Goal: Use online tool/utility: Utilize a website feature to perform a specific function

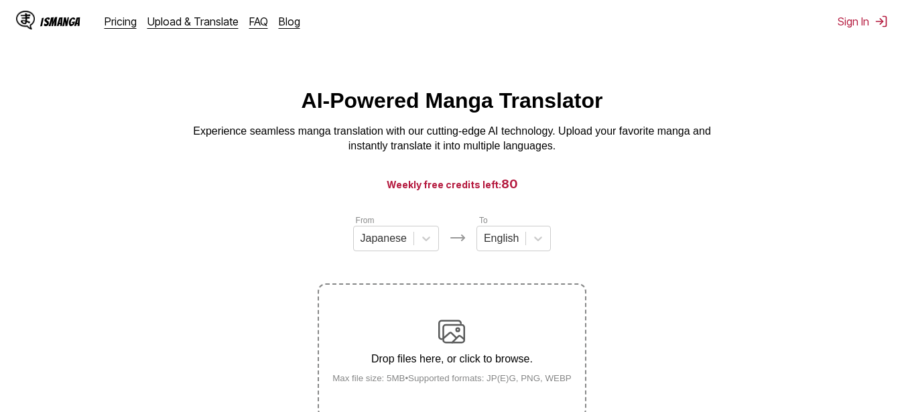
scroll to position [137, 0]
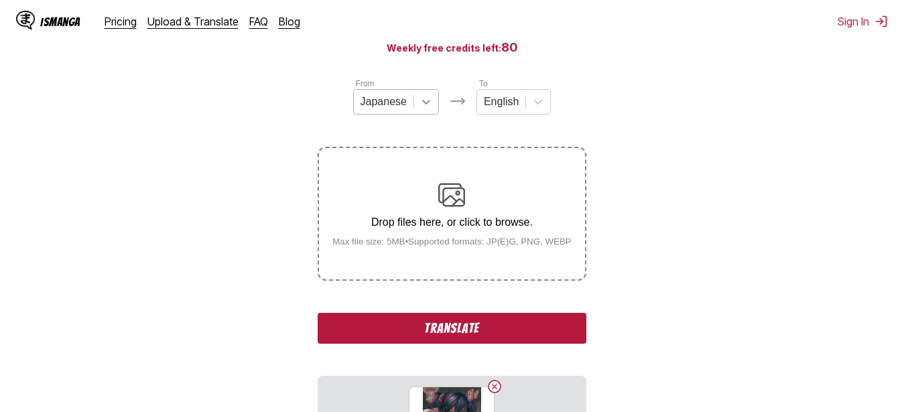
click at [421, 109] on icon at bounding box center [426, 101] width 13 height 13
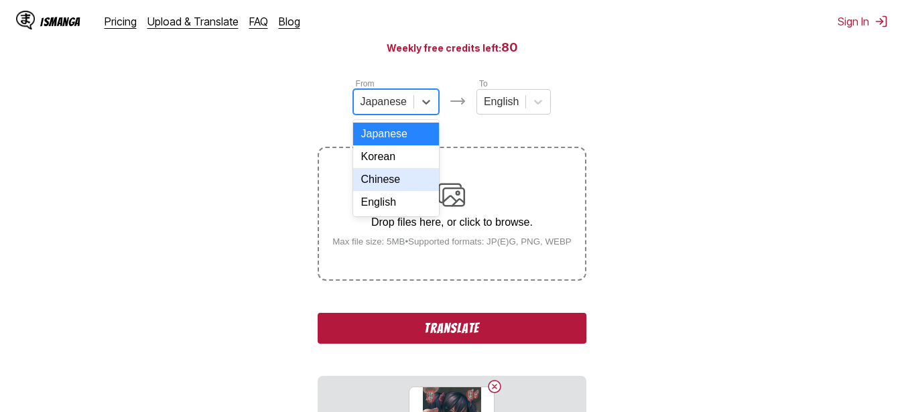
click at [395, 190] on div "Chinese" at bounding box center [396, 179] width 86 height 23
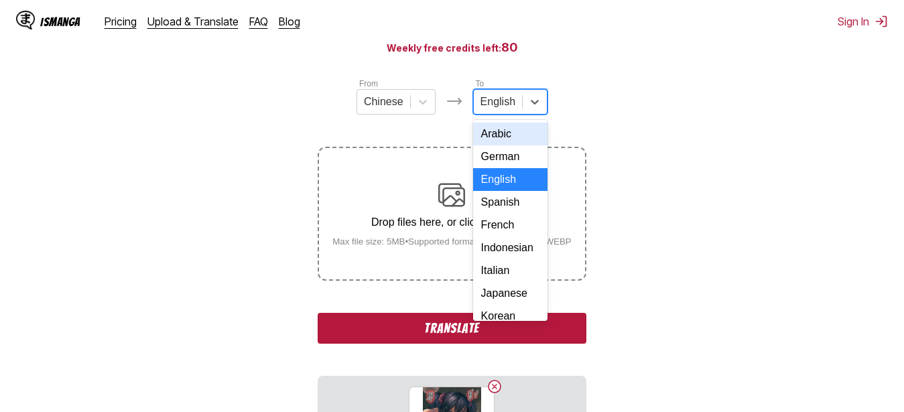
click at [511, 109] on div at bounding box center [498, 102] width 35 height 15
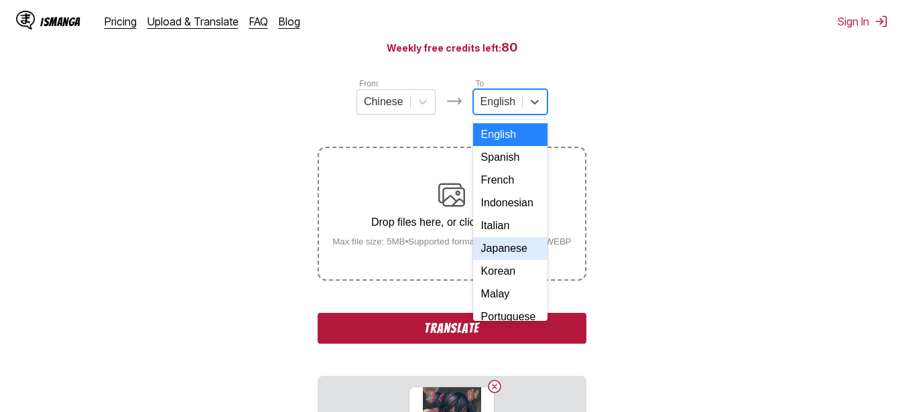
scroll to position [169, 0]
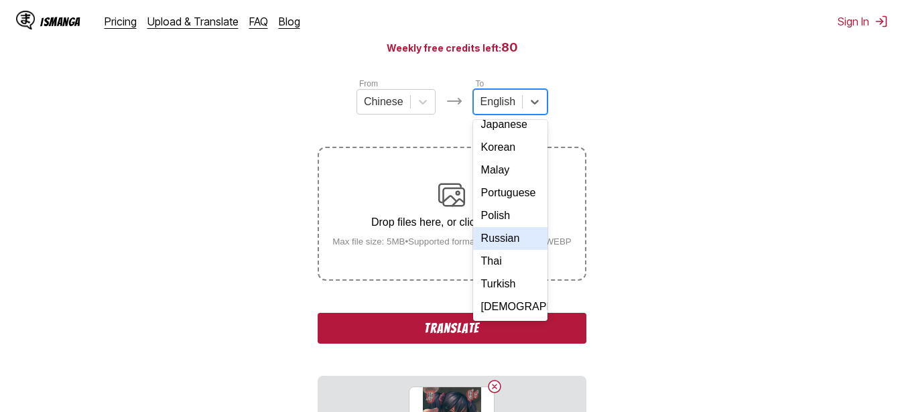
click at [495, 250] on div "Russian" at bounding box center [510, 238] width 74 height 23
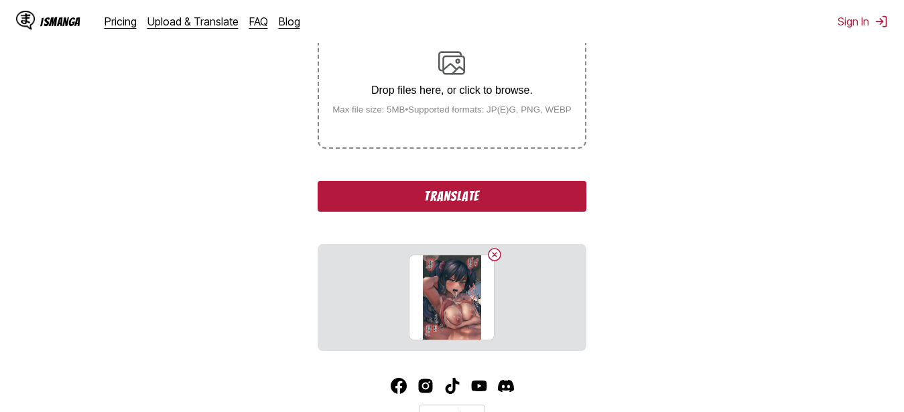
scroll to position [273, 0]
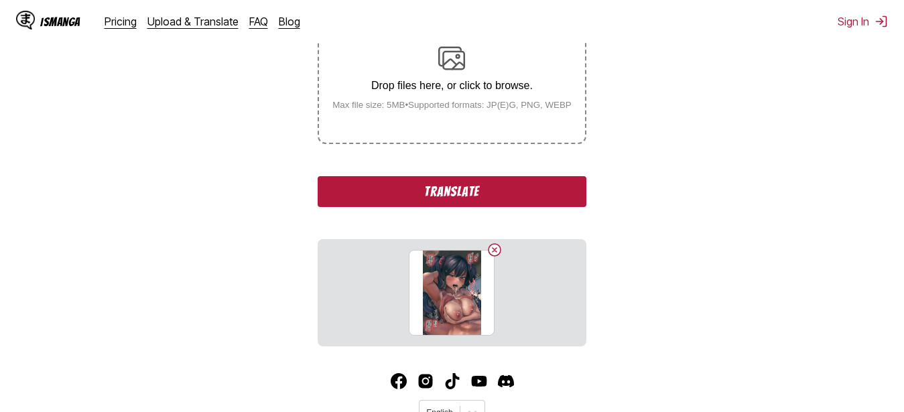
click at [512, 194] on button "Translate" at bounding box center [452, 191] width 268 height 31
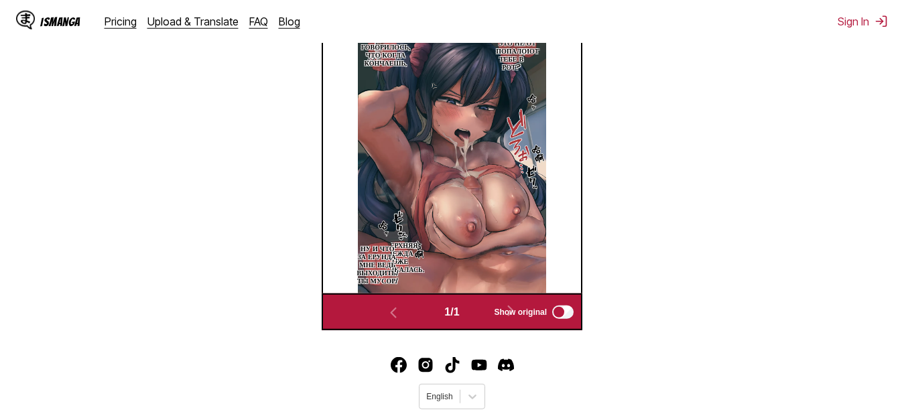
scroll to position [420, 0]
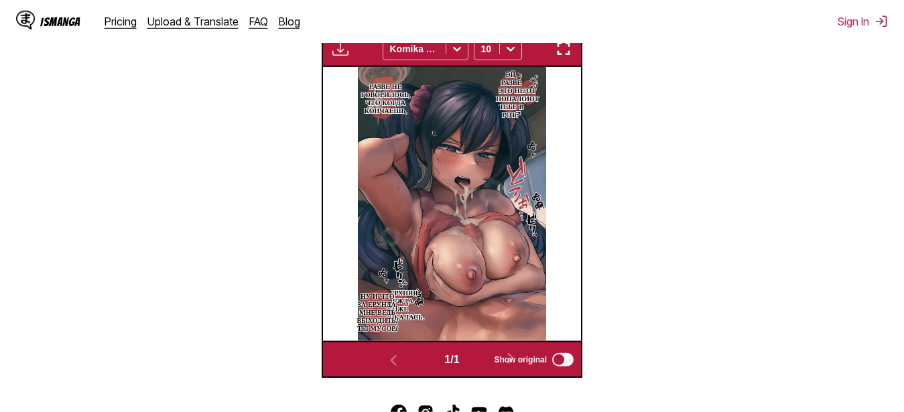
click at [564, 50] on img "button" at bounding box center [564, 49] width 16 height 16
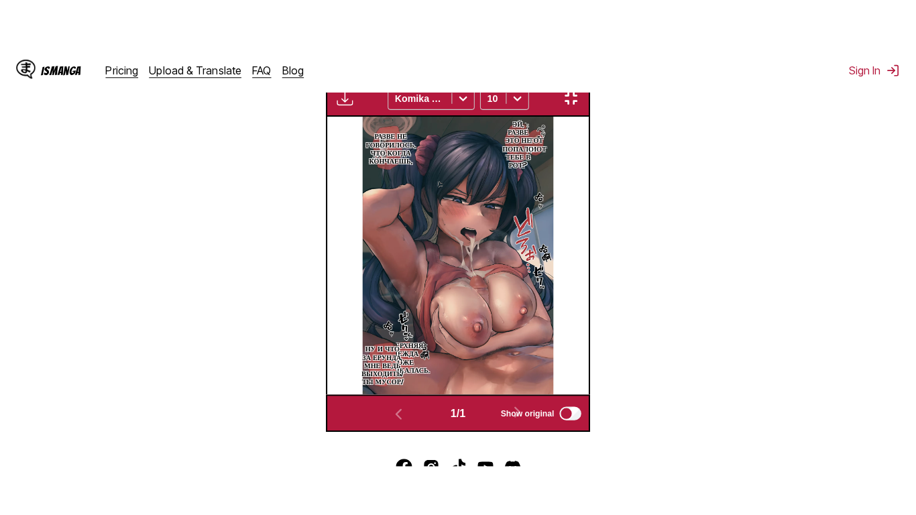
scroll to position [162, 0]
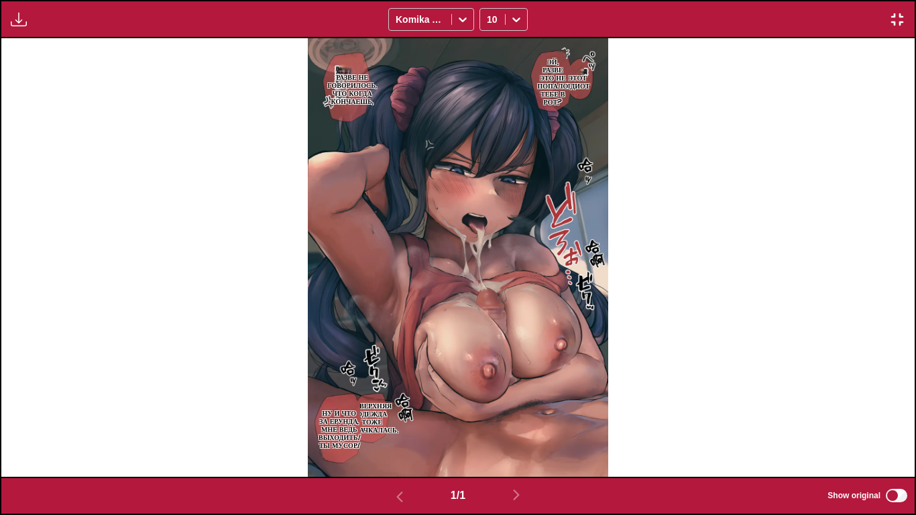
click at [581, 91] on p "Этот идиот" at bounding box center [577, 80] width 30 height 21
click at [567, 66] on p "Эй, разве это не попало тебе в рот?" at bounding box center [552, 81] width 36 height 54
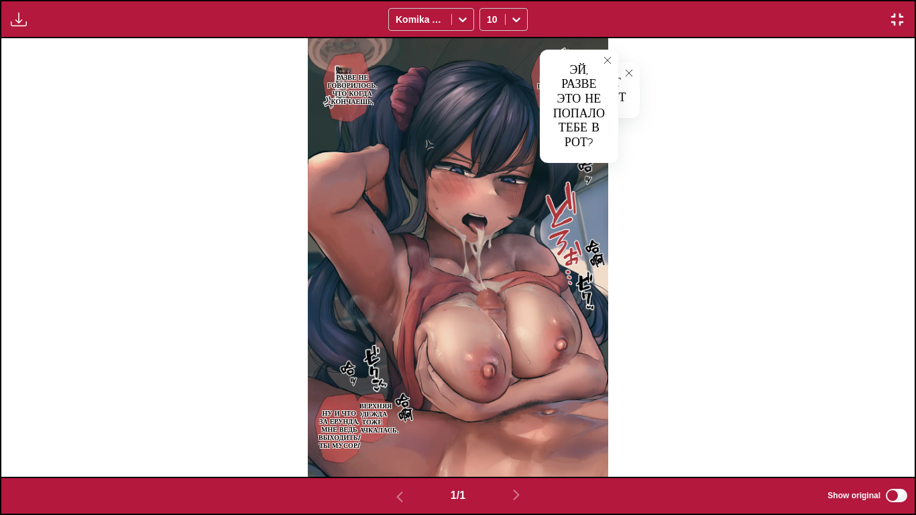
click at [364, 78] on p "Разве не говорилось, что когда кончаешь," at bounding box center [351, 89] width 54 height 38
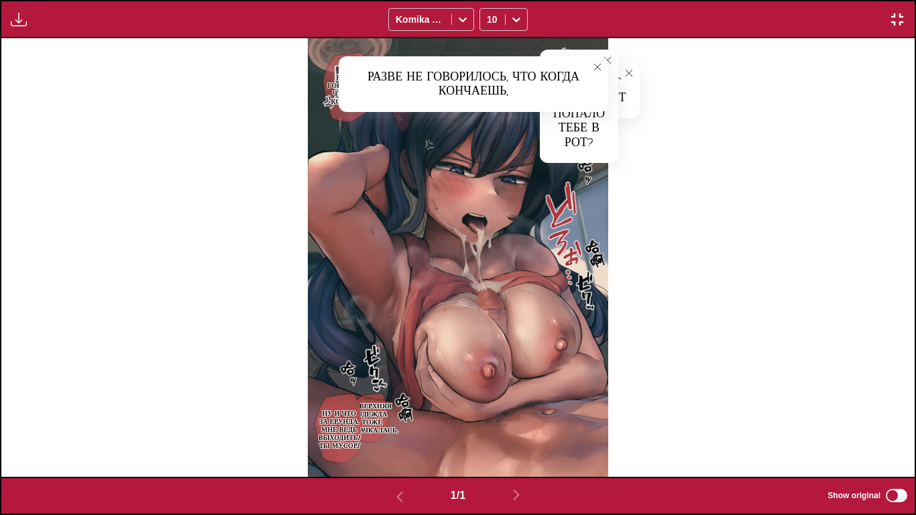
click at [665, 243] on div "Этот идиот Этот идиот Эй, разве это не попало тебе в рот? Эй, разве это не попа…" at bounding box center [457, 257] width 913 height 438
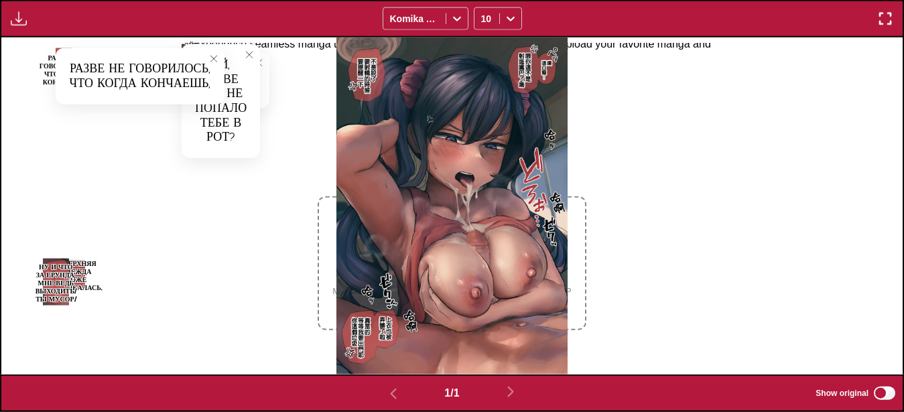
scroll to position [102, 0]
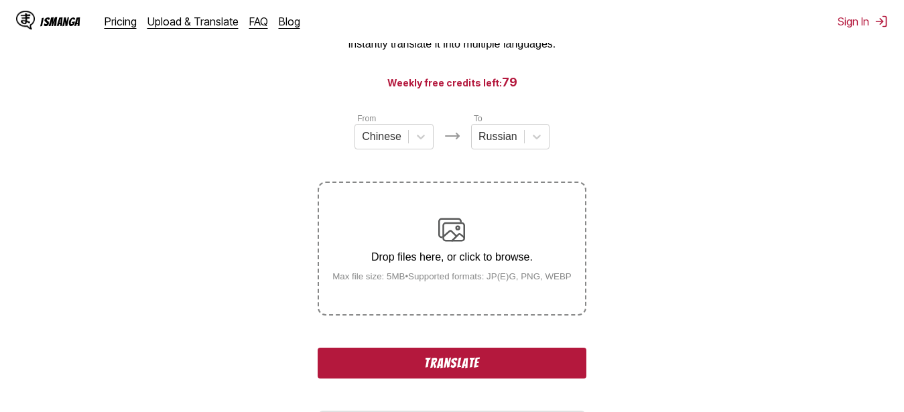
click at [414, 364] on button "Translate" at bounding box center [452, 363] width 268 height 31
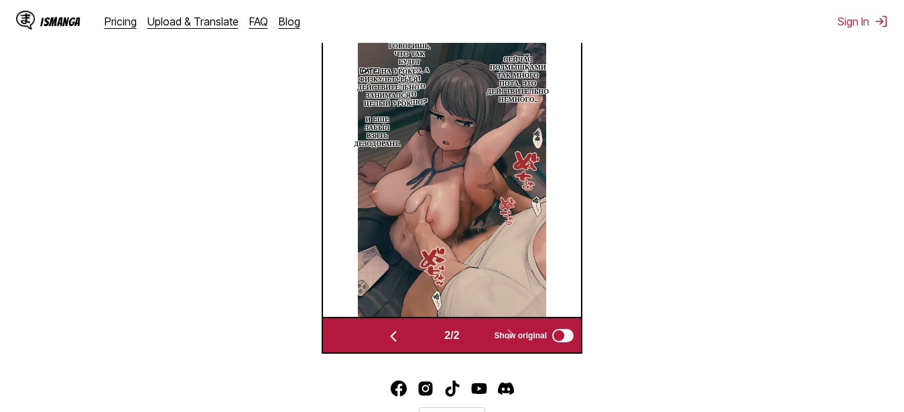
scroll to position [375, 0]
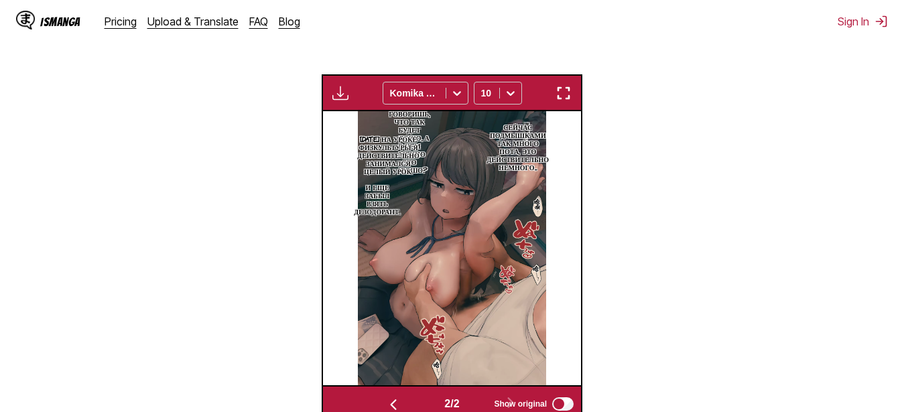
click at [566, 95] on img "button" at bounding box center [564, 93] width 16 height 16
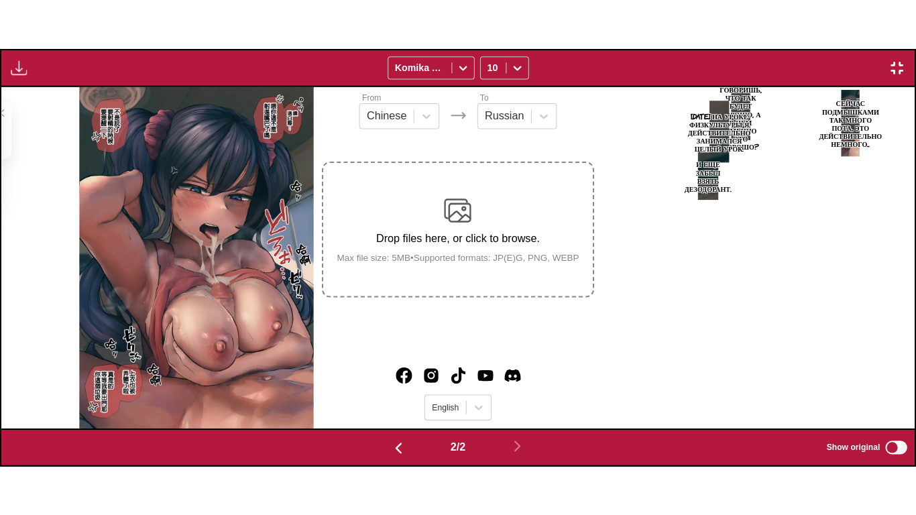
scroll to position [0, 913]
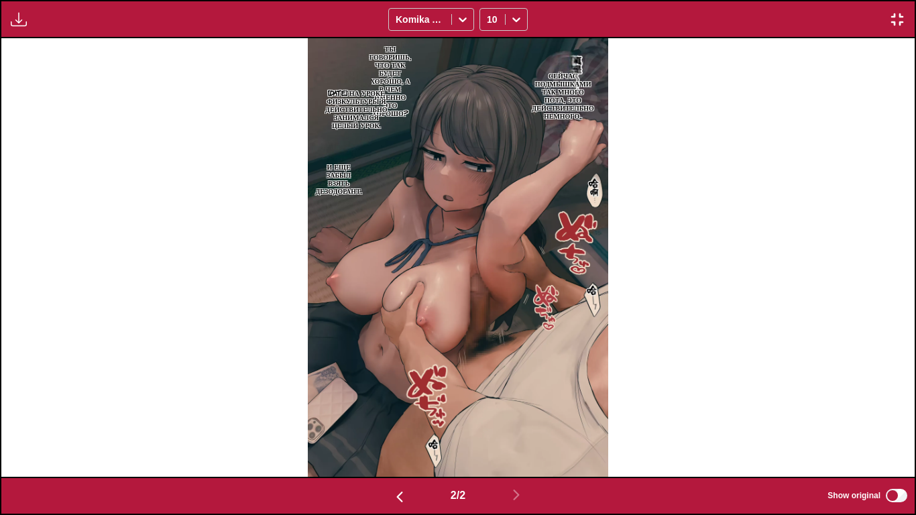
click at [564, 107] on p "Сейчас подмышками так много пота, это действительно немного..." at bounding box center [563, 95] width 68 height 54
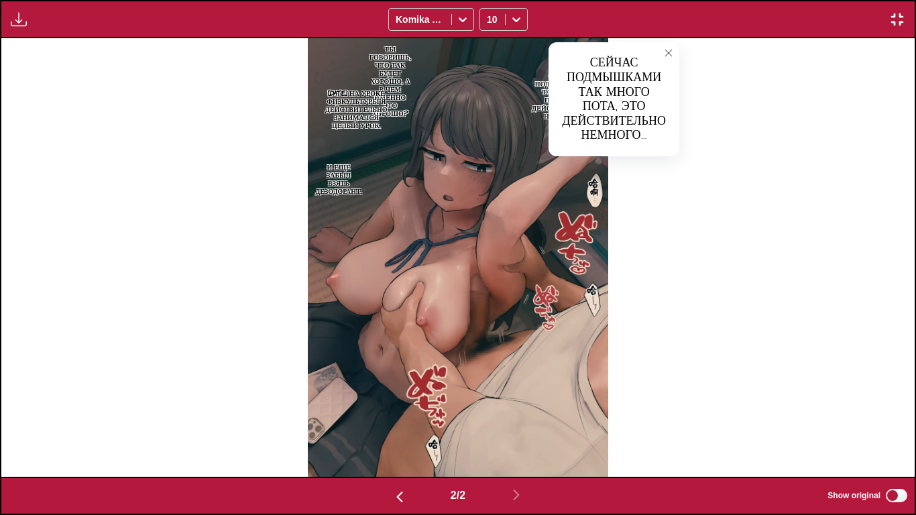
click at [394, 69] on p "Ты говоришь, что так будет хорошо, а в чем именно это хорошо?" at bounding box center [390, 81] width 47 height 78
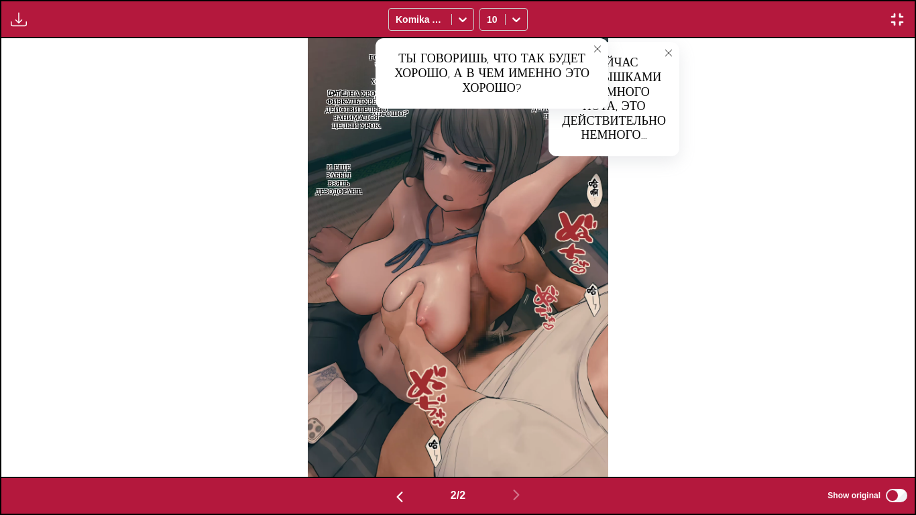
click at [363, 110] on p "[DATE] на уроке физкультуры я действительно занимался целый урок." at bounding box center [356, 109] width 68 height 46
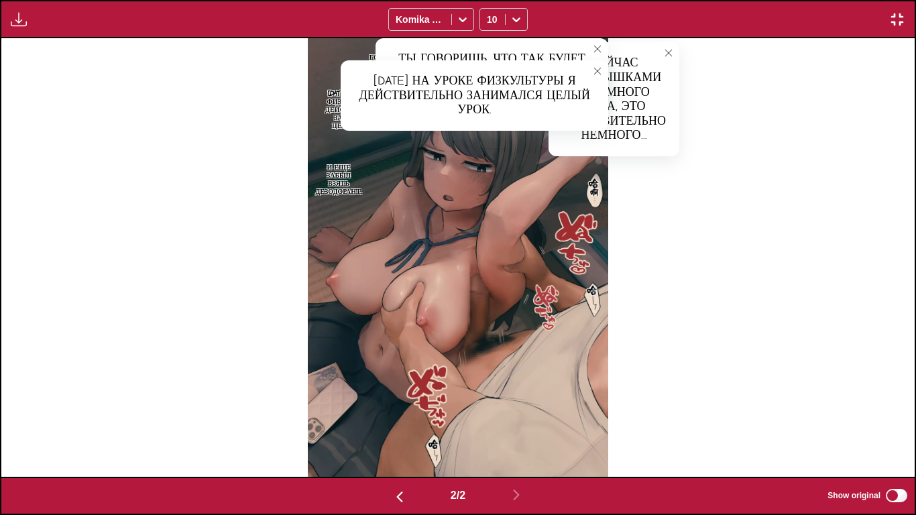
click at [343, 171] on p "И еще забыл взять дезодорант." at bounding box center [338, 179] width 52 height 38
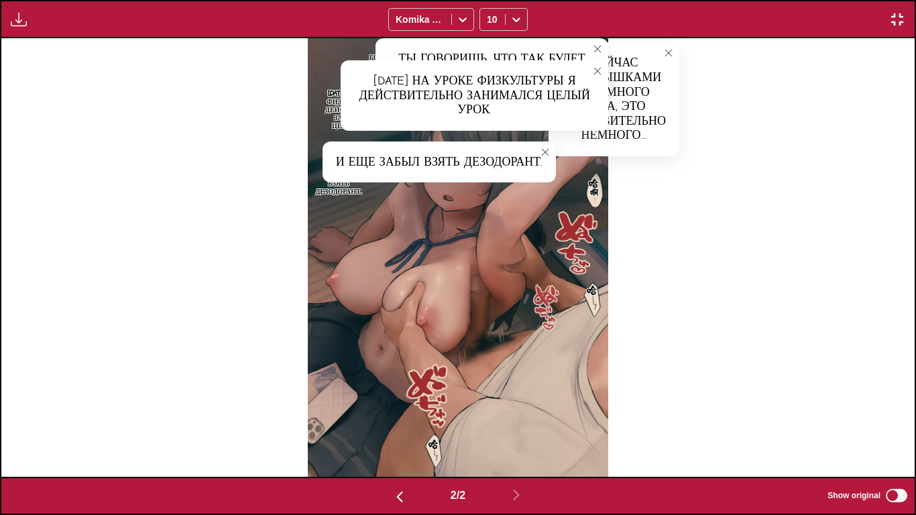
click at [546, 153] on icon "close-tooltip" at bounding box center [544, 151] width 9 height 9
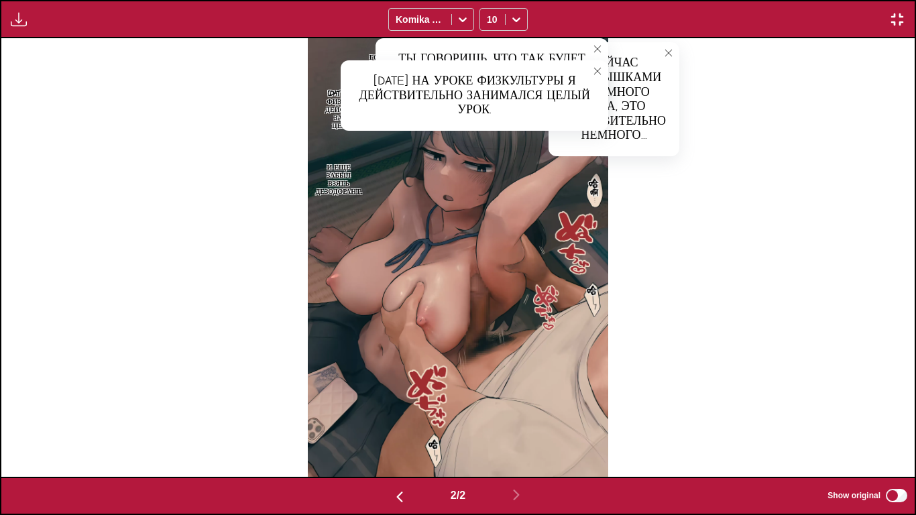
drag, startPoint x: 596, startPoint y: 71, endPoint x: 599, endPoint y: 48, distance: 23.7
click at [596, 70] on icon "close-tooltip" at bounding box center [597, 70] width 9 height 9
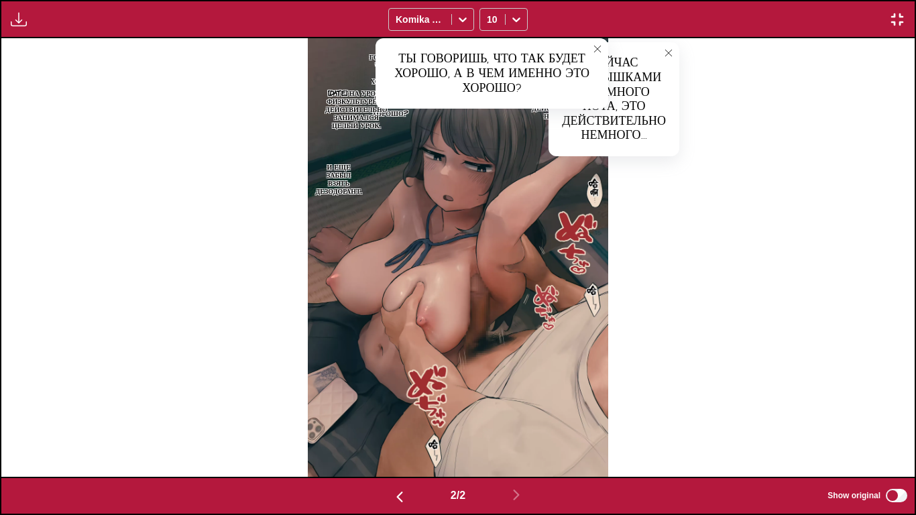
drag, startPoint x: 599, startPoint y: 48, endPoint x: 615, endPoint y: 50, distance: 15.6
click at [602, 48] on button "close-tooltip" at bounding box center [596, 48] width 21 height 21
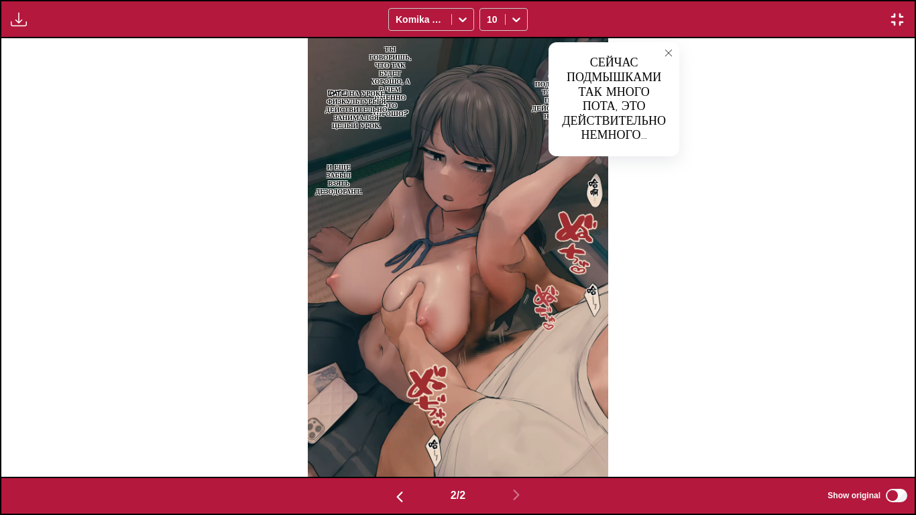
click at [665, 56] on icon "close-tooltip" at bounding box center [668, 52] width 9 height 9
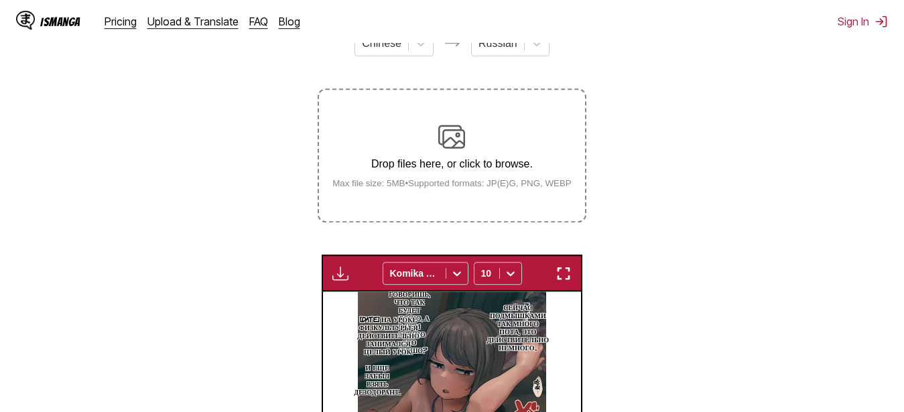
scroll to position [192, 0]
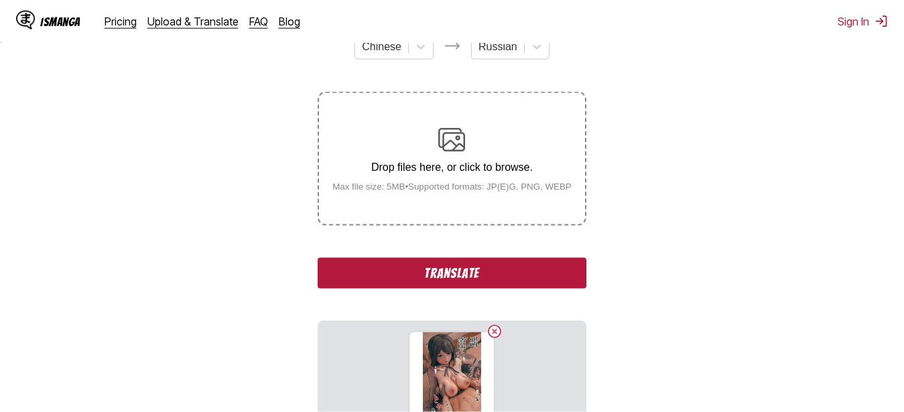
click at [414, 284] on button "Translate" at bounding box center [452, 273] width 268 height 31
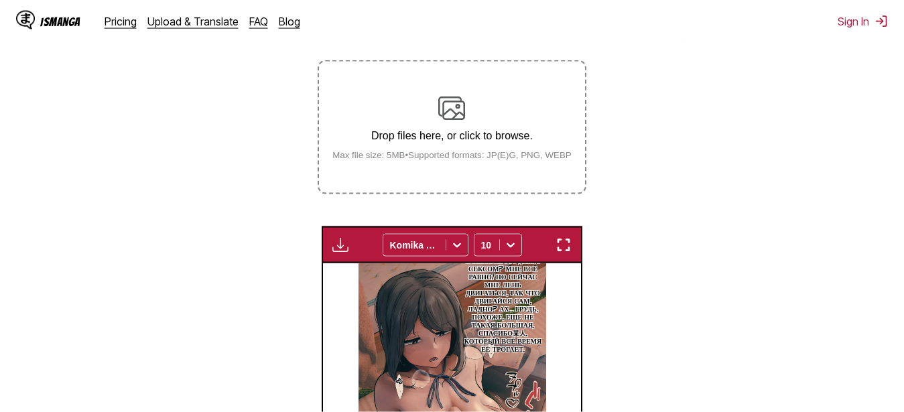
scroll to position [215, 0]
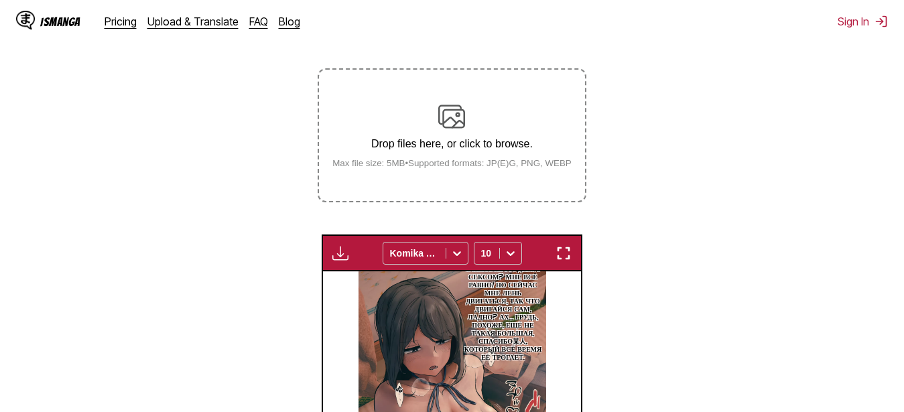
click at [560, 257] on img "button" at bounding box center [564, 253] width 16 height 16
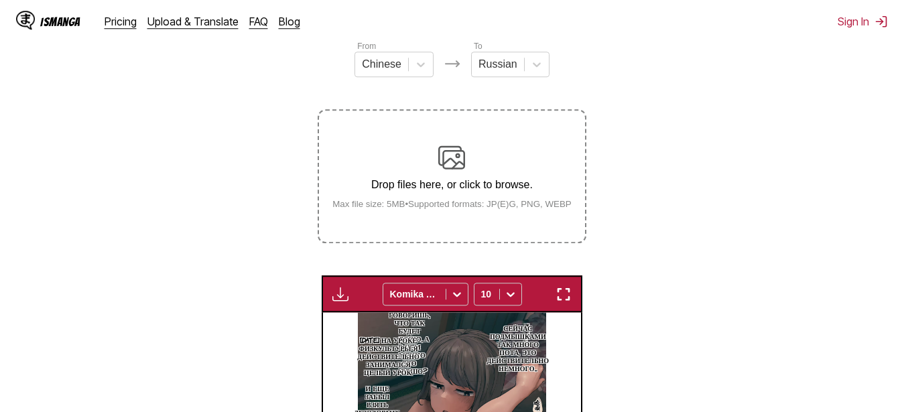
scroll to position [171, 0]
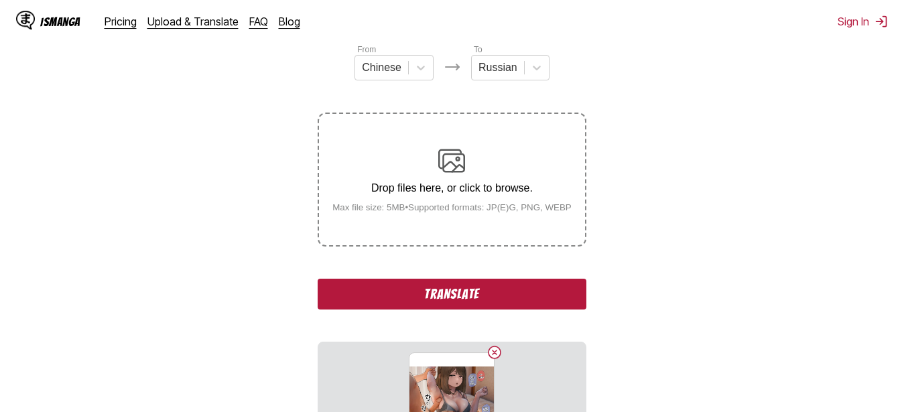
click at [379, 301] on button "Translate" at bounding box center [452, 294] width 268 height 31
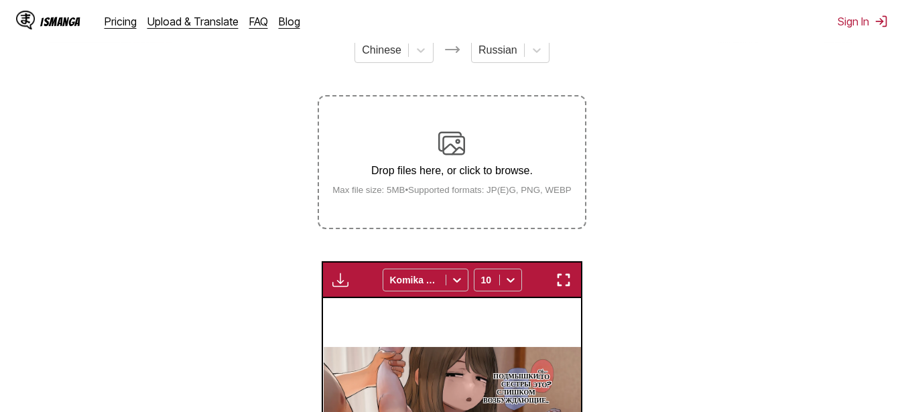
scroll to position [103, 0]
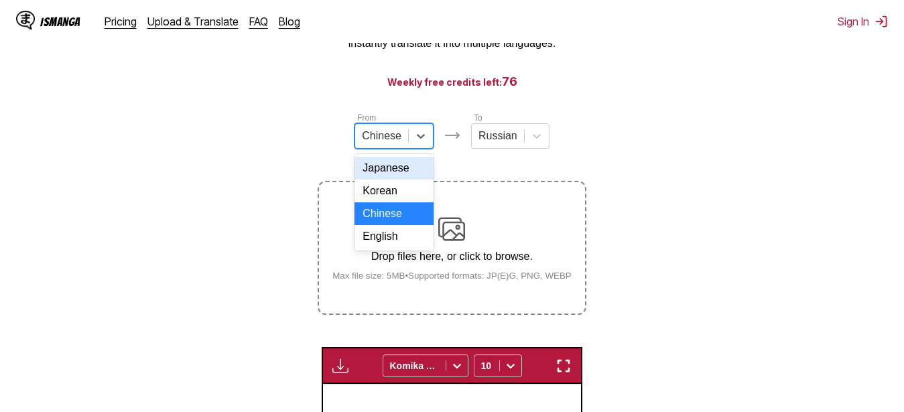
click at [401, 143] on div at bounding box center [382, 136] width 40 height 15
click at [399, 200] on div "Korean" at bounding box center [394, 191] width 79 height 23
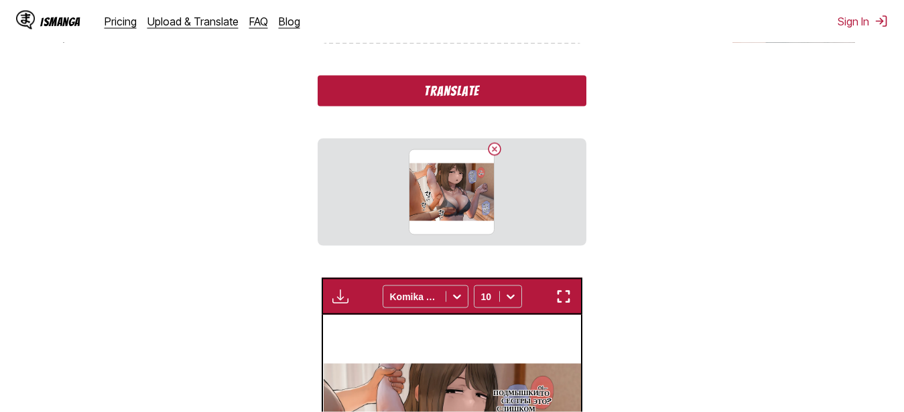
scroll to position [308, 0]
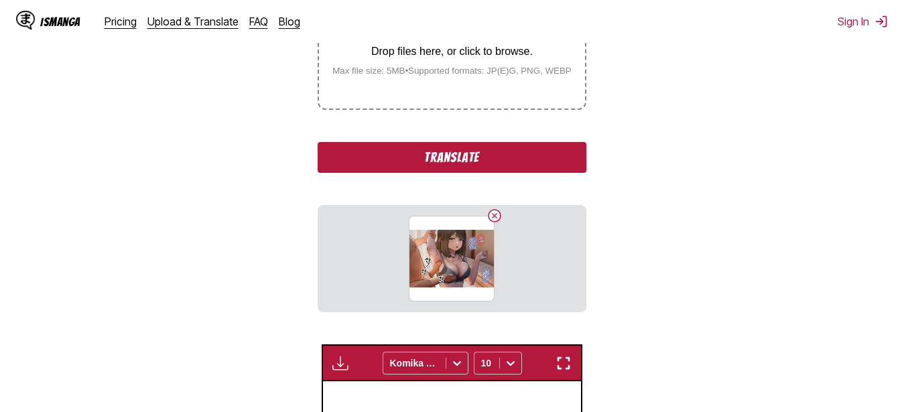
click at [370, 161] on button "Translate" at bounding box center [452, 157] width 268 height 31
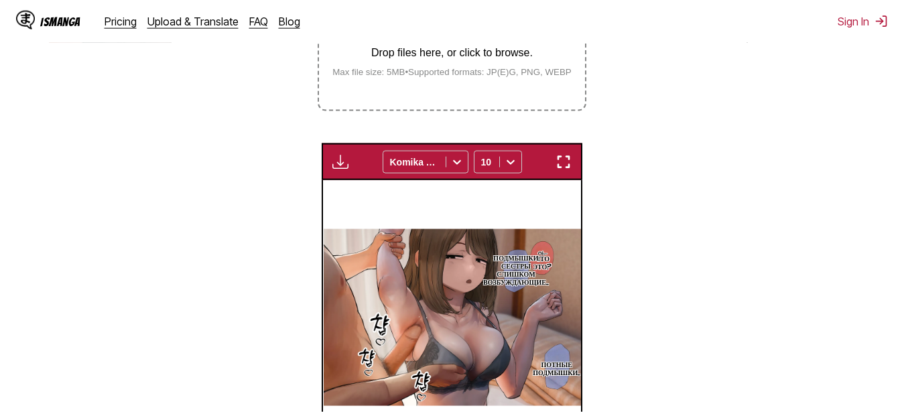
scroll to position [376, 0]
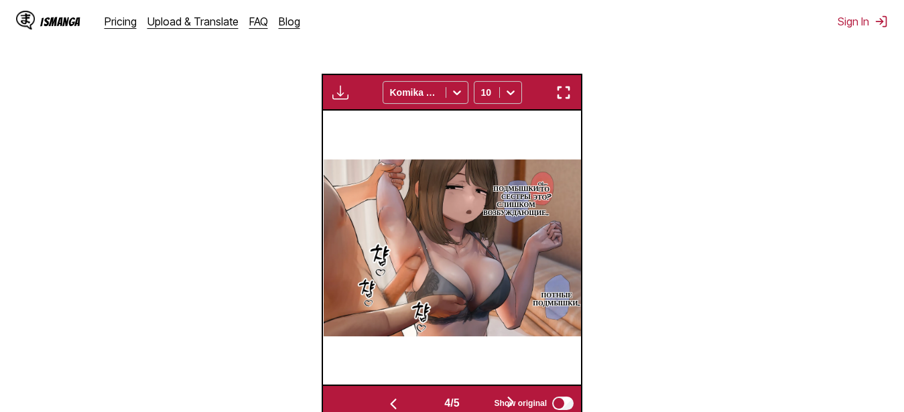
click at [674, 174] on section "From Korean To Russian Drop files here, or click to browse. Max file size: 5MB …" at bounding box center [452, 130] width 883 height 584
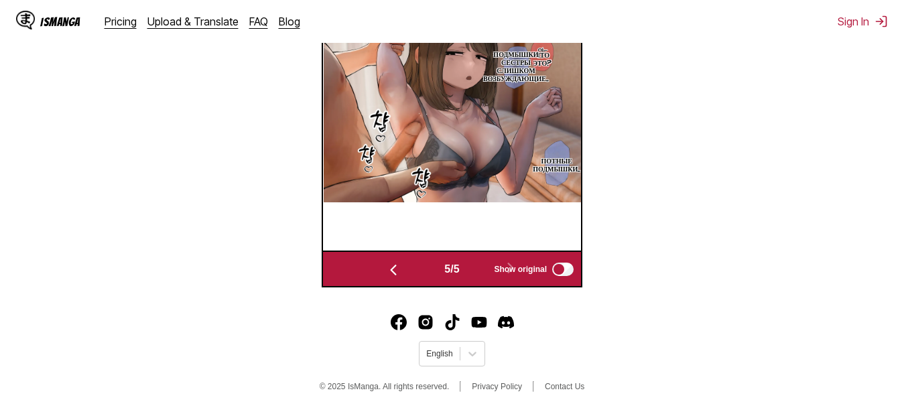
scroll to position [0, 1033]
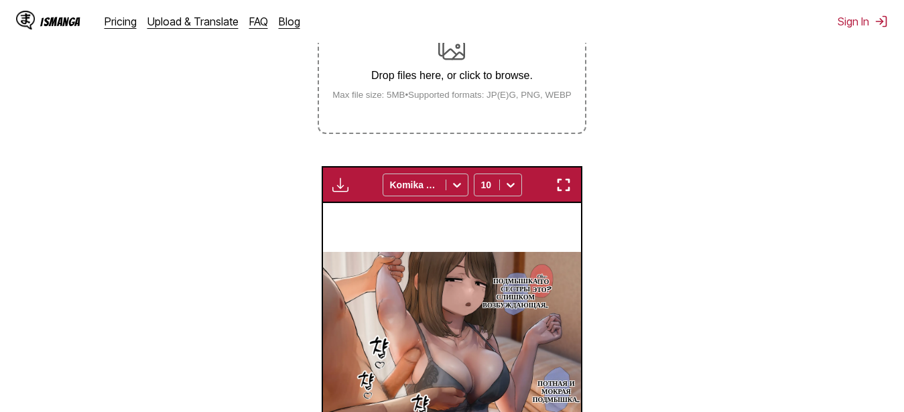
click at [568, 190] on img "button" at bounding box center [564, 185] width 16 height 16
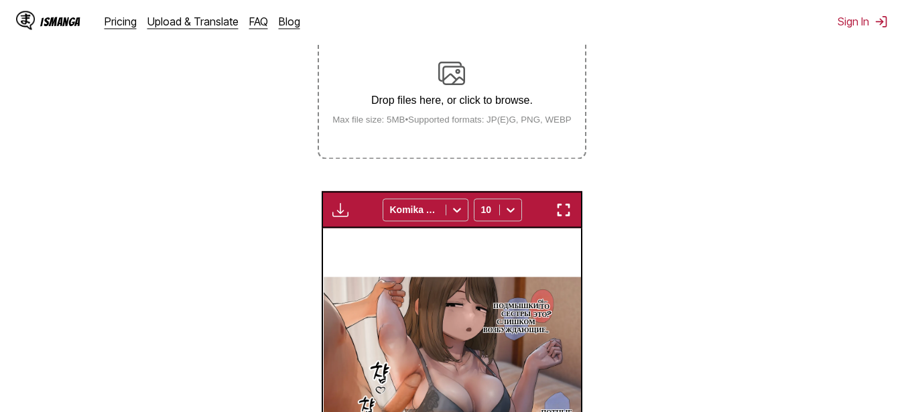
scroll to position [146, 0]
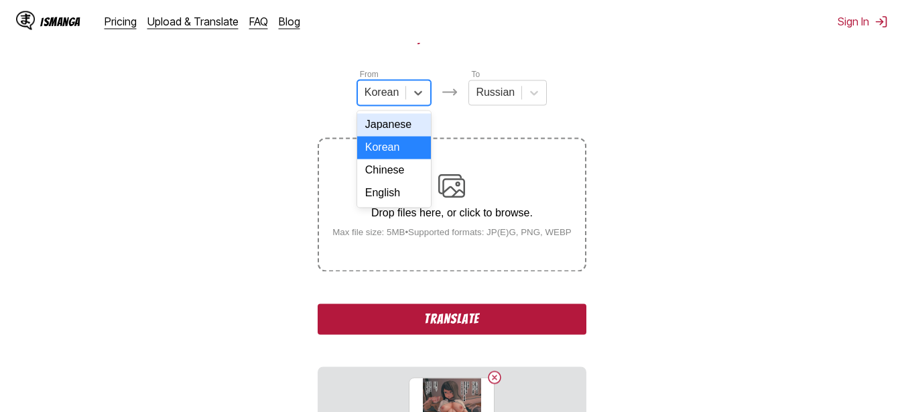
click at [400, 99] on div "Korean" at bounding box center [382, 92] width 48 height 20
click at [395, 182] on div "Chinese" at bounding box center [394, 170] width 74 height 23
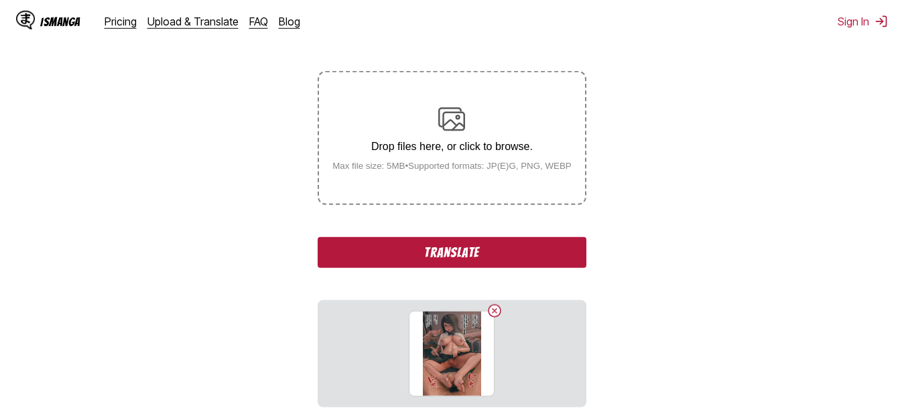
scroll to position [214, 0]
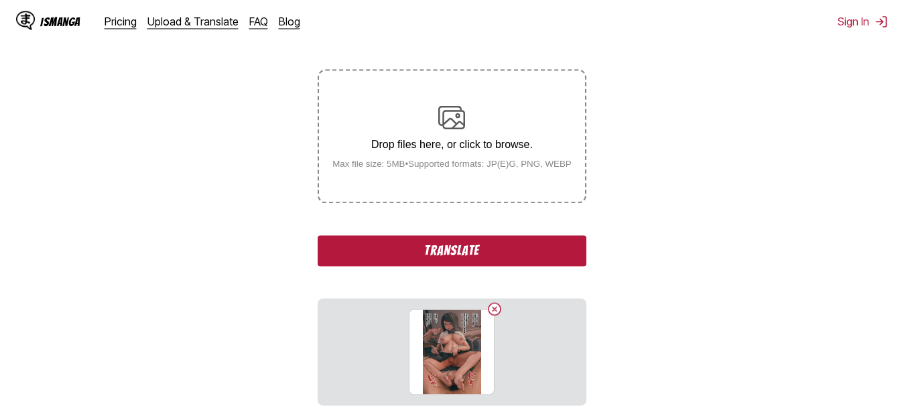
click at [399, 247] on button "Translate" at bounding box center [452, 250] width 268 height 31
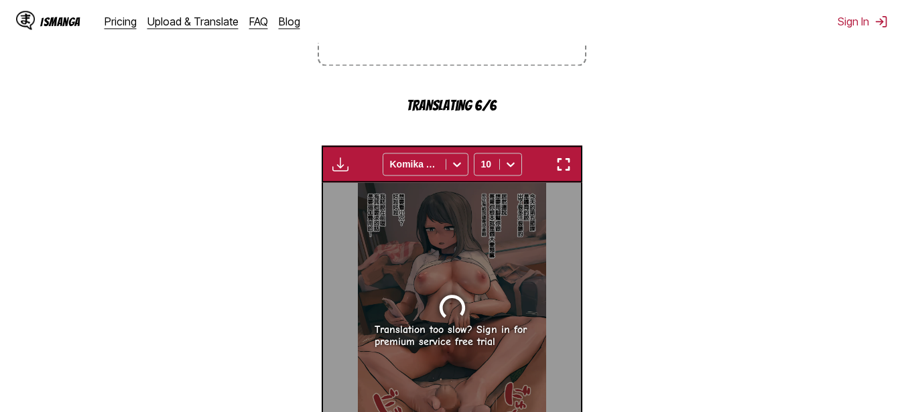
scroll to position [351, 0]
click at [572, 169] on img "button" at bounding box center [564, 165] width 16 height 16
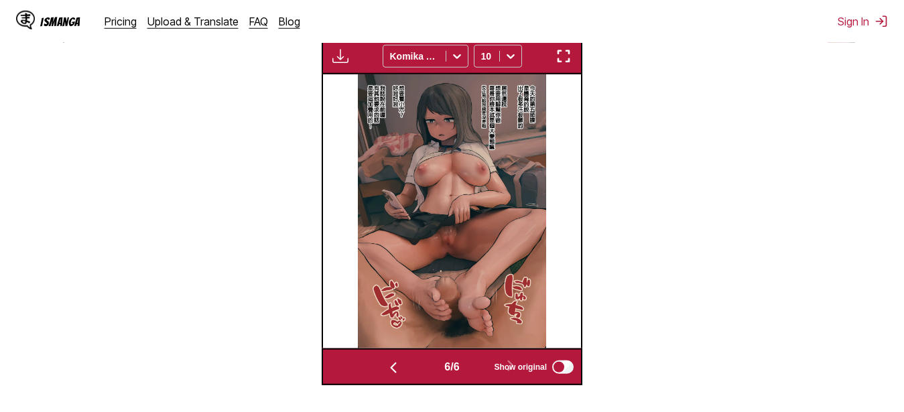
scroll to position [420, 0]
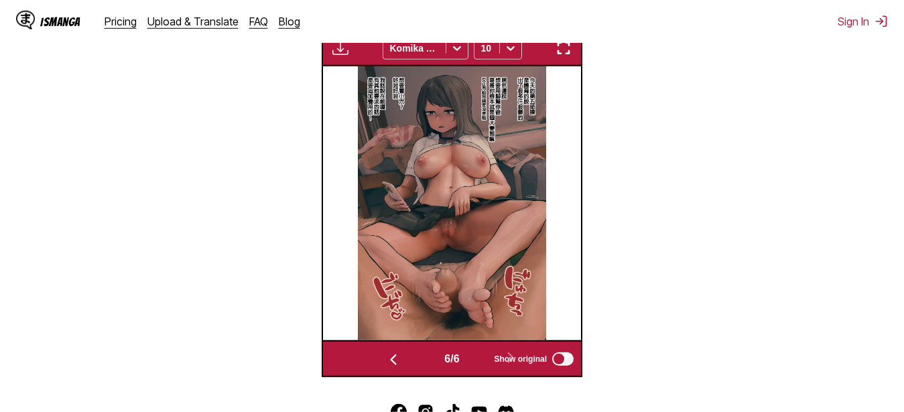
click at [560, 367] on label "Show original" at bounding box center [535, 359] width 82 height 17
click at [608, 324] on section "From Chinese To Russian Drop files here, or click to browse. Max file size: 5MB…" at bounding box center [452, 86] width 883 height 584
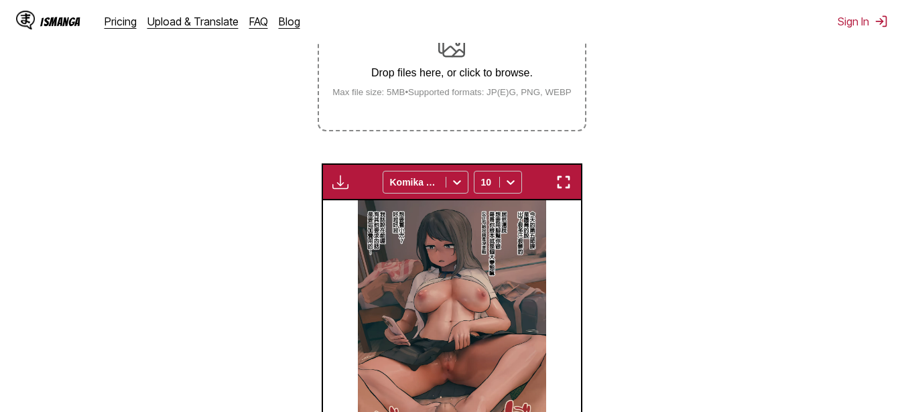
scroll to position [215, 0]
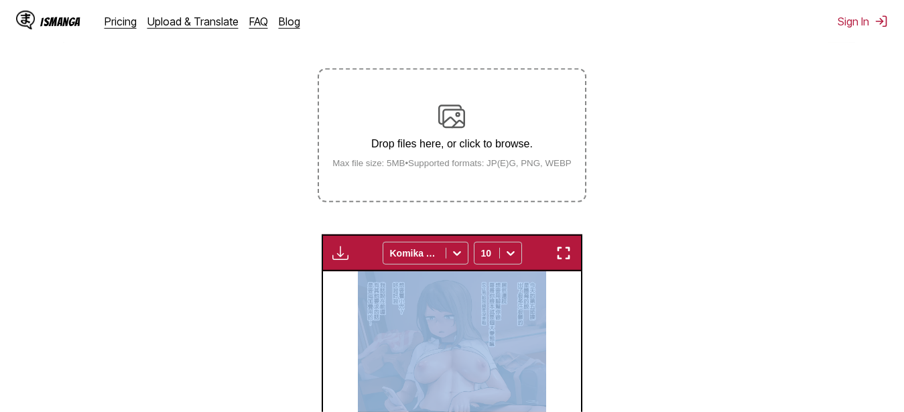
click at [375, 280] on div "Available for premium users only Komika Axis 10 Этот идиот Этот идиот Эй, разве…" at bounding box center [452, 409] width 261 height 348
click at [393, 328] on img at bounding box center [452, 408] width 188 height 275
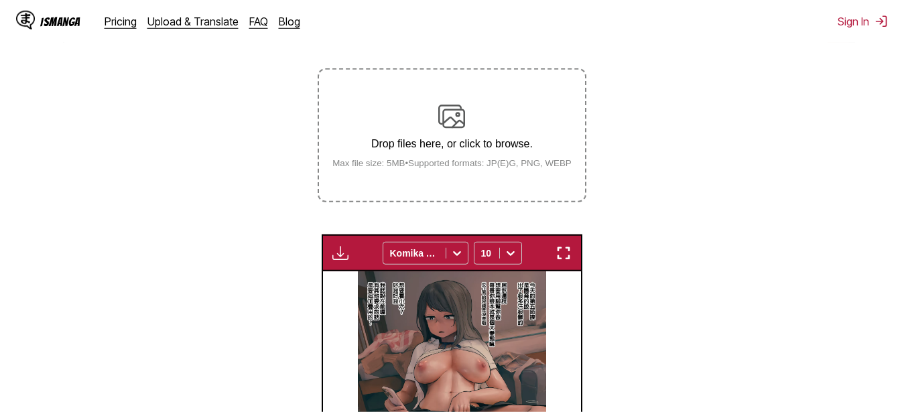
drag, startPoint x: 311, startPoint y: 255, endPoint x: 306, endPoint y: 246, distance: 10.5
click at [312, 254] on section "From Chinese To Russian Drop files here, or click to browse. Max file size: 5MB…" at bounding box center [452, 291] width 883 height 584
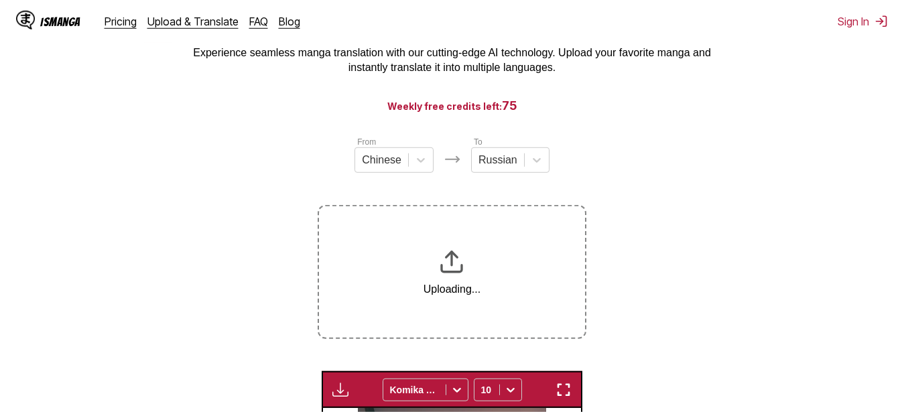
scroll to position [147, 0]
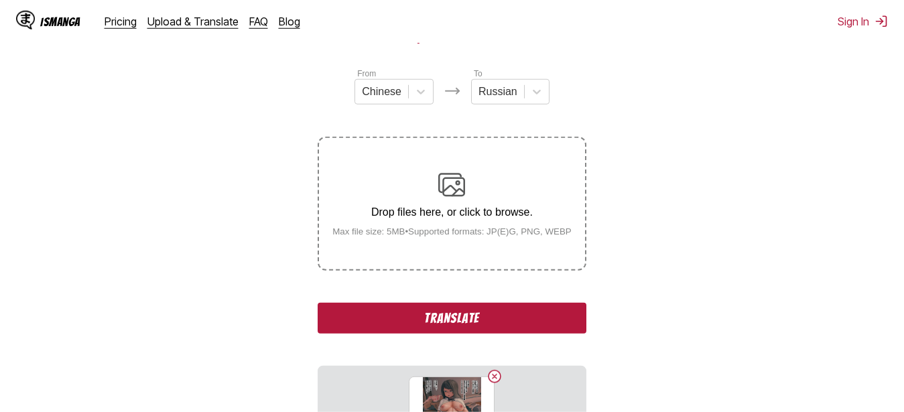
click at [534, 311] on button "Translate" at bounding box center [452, 318] width 268 height 31
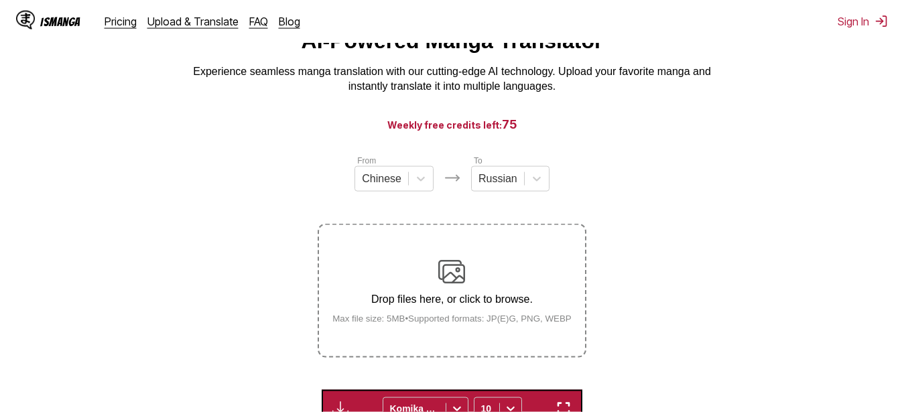
scroll to position [137, 0]
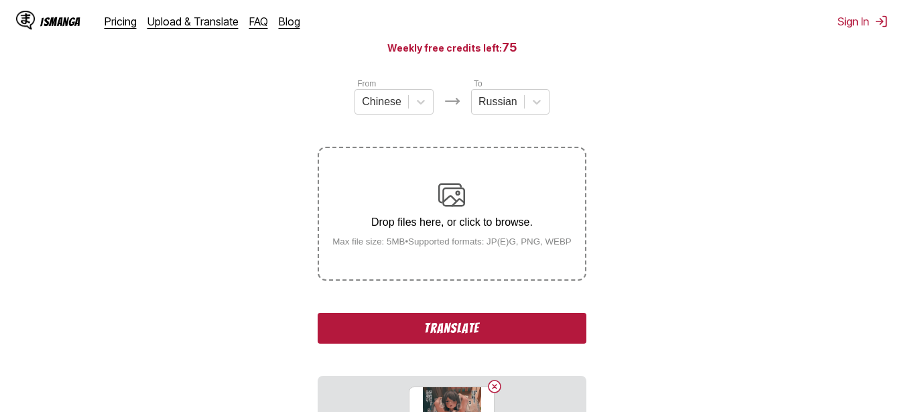
click at [442, 337] on button "Translate" at bounding box center [452, 328] width 268 height 31
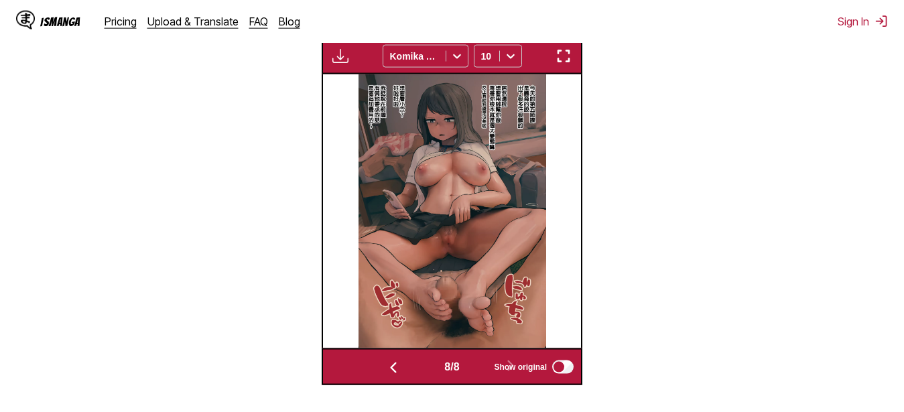
scroll to position [0, 1807]
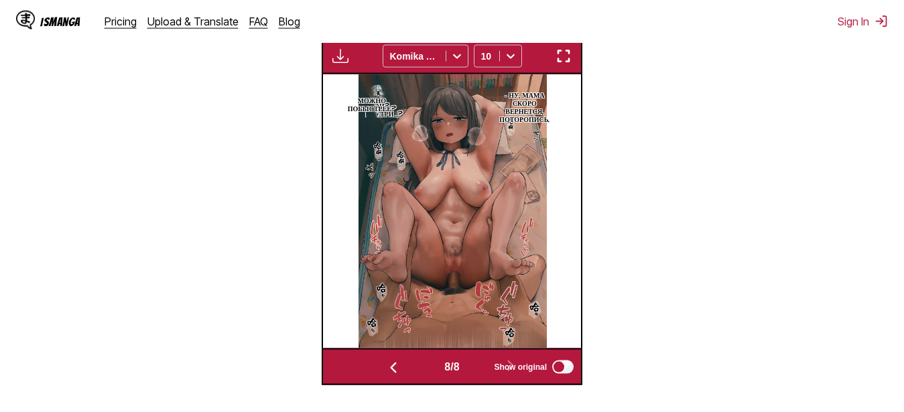
click at [568, 59] on img "button" at bounding box center [564, 56] width 16 height 16
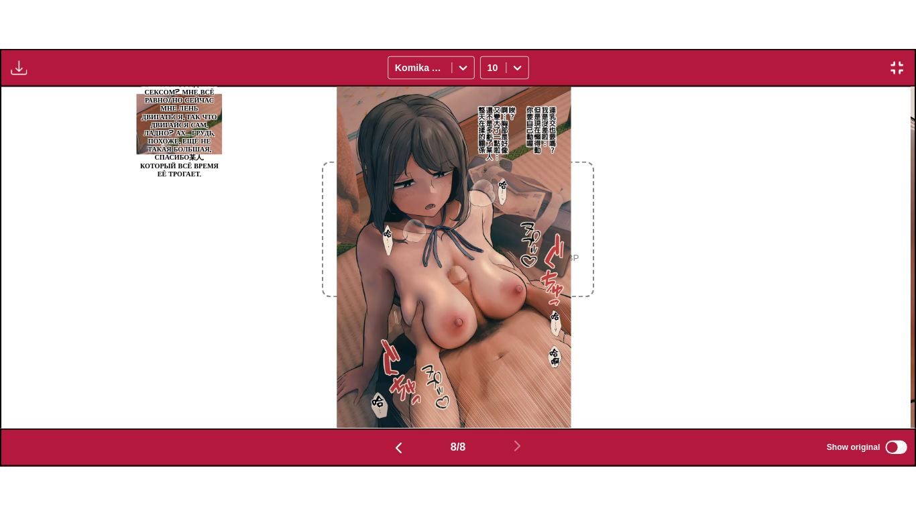
scroll to position [0, 6390]
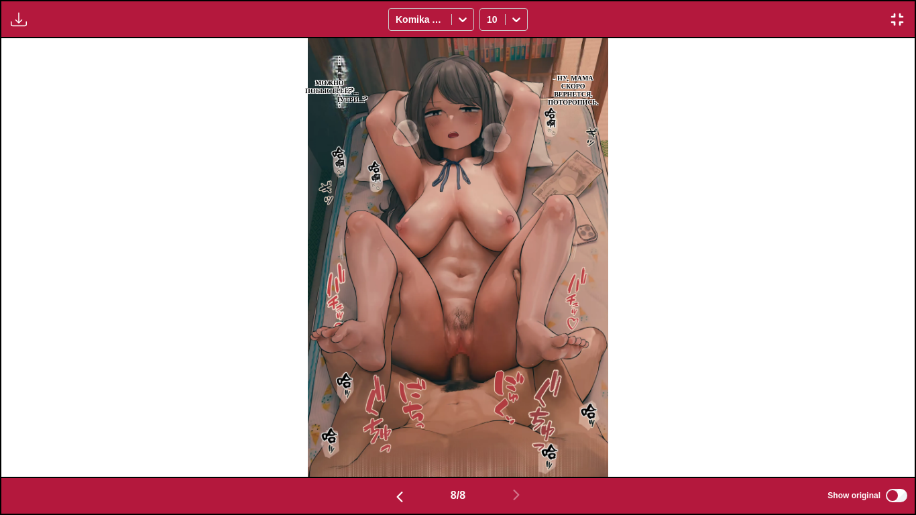
click at [656, 166] on div "- Ну, мама скоро вернется, поторопись. Эй?… Внутри…? Можно побыстрее?" at bounding box center [457, 257] width 913 height 438
click at [360, 103] on p "Эй?… Внутри…?" at bounding box center [348, 94] width 42 height 21
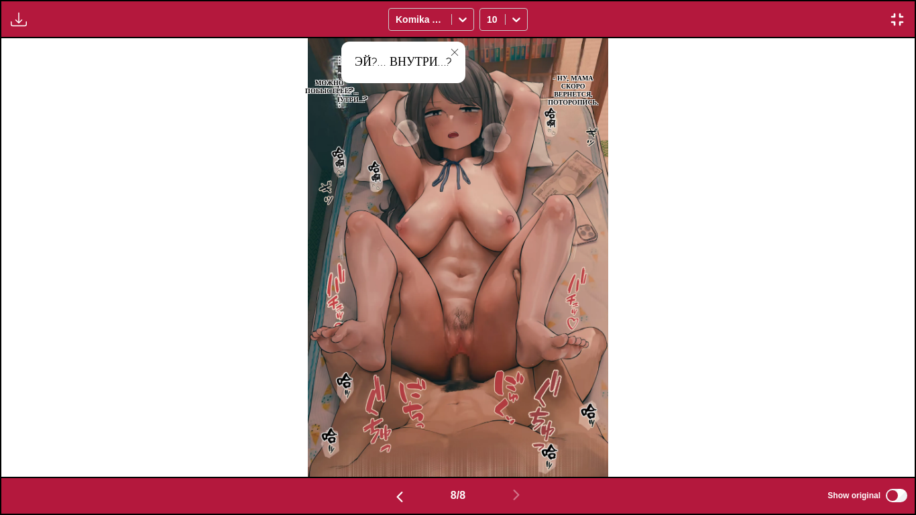
click at [456, 52] on icon "close-tooltip" at bounding box center [454, 52] width 9 height 9
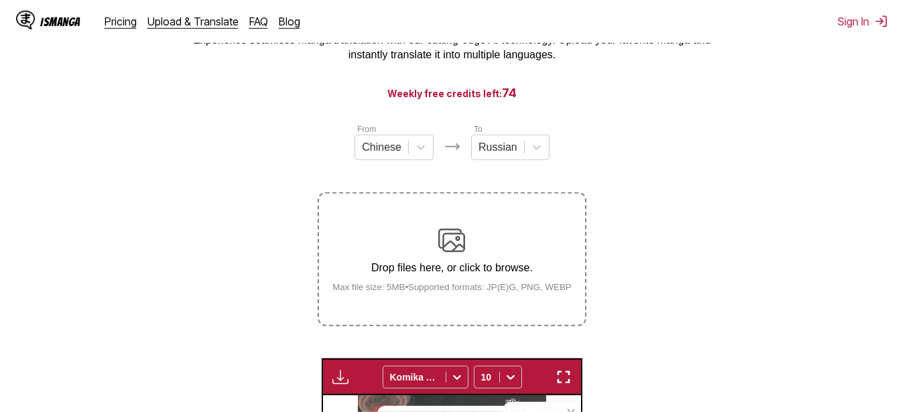
scroll to position [78, 0]
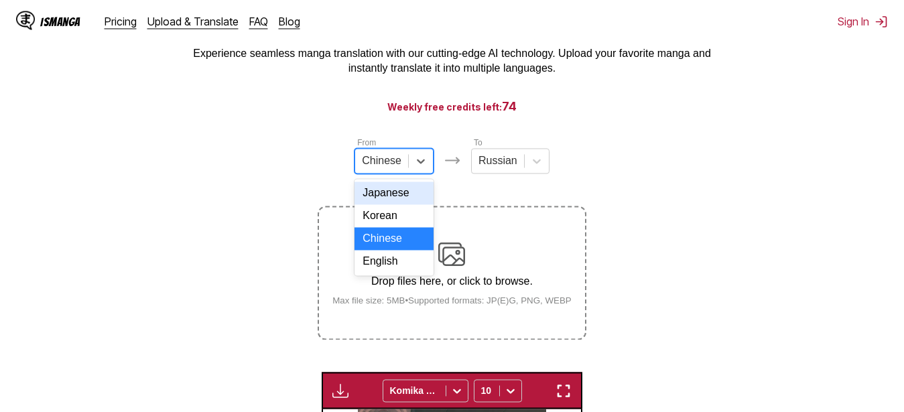
click at [403, 171] on div "Chinese" at bounding box center [381, 161] width 53 height 20
click at [385, 221] on div "Korean" at bounding box center [394, 215] width 79 height 23
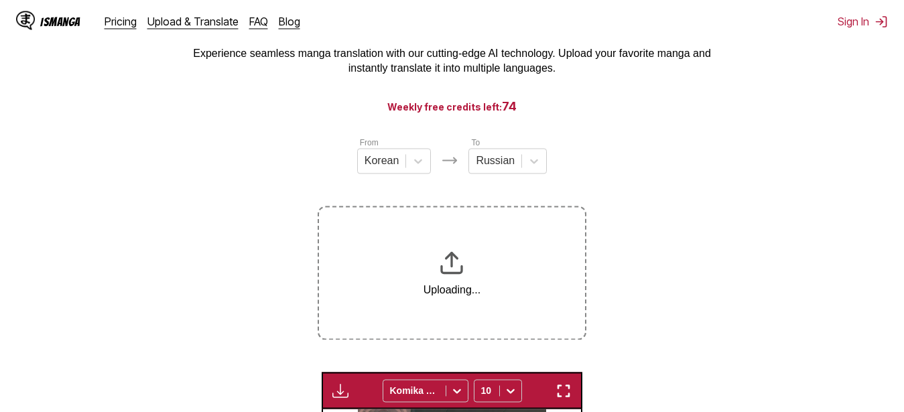
scroll to position [146, 0]
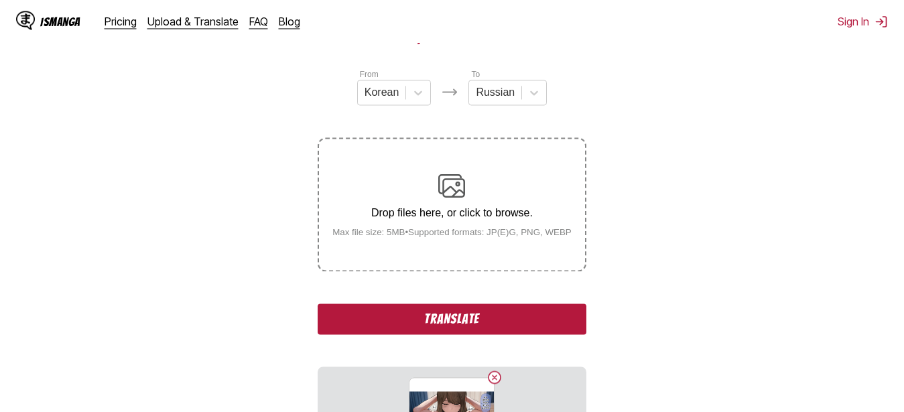
click at [500, 334] on button "Translate" at bounding box center [452, 319] width 268 height 31
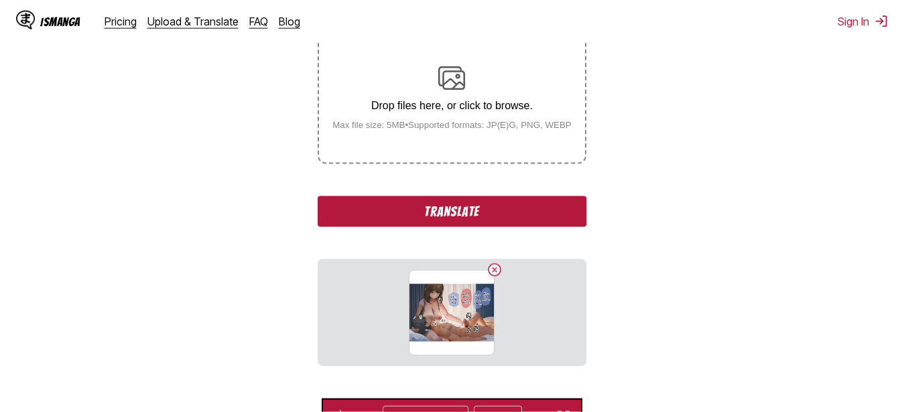
scroll to position [254, 0]
click at [557, 200] on button "Translate" at bounding box center [452, 211] width 268 height 31
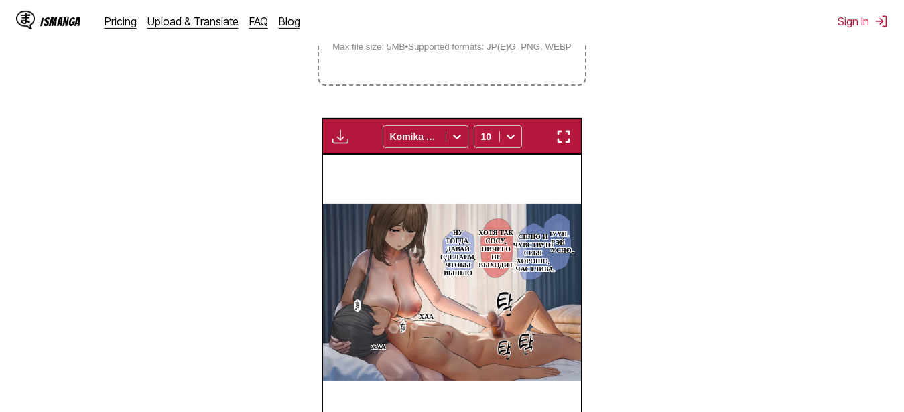
scroll to position [328, 0]
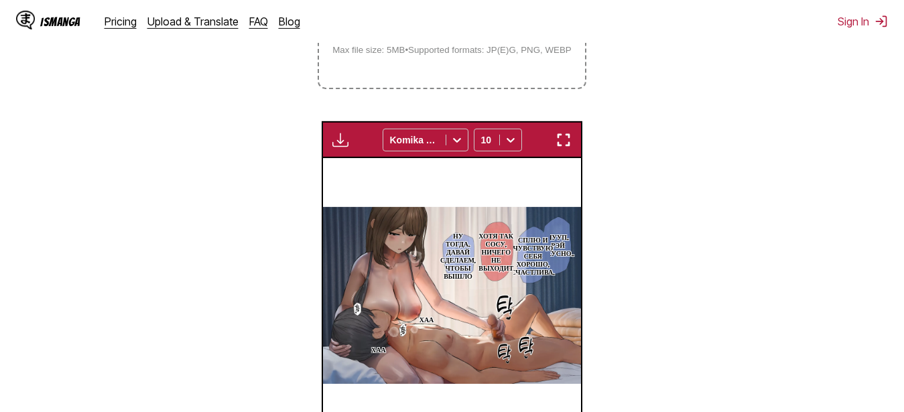
click at [561, 145] on img "button" at bounding box center [564, 140] width 16 height 16
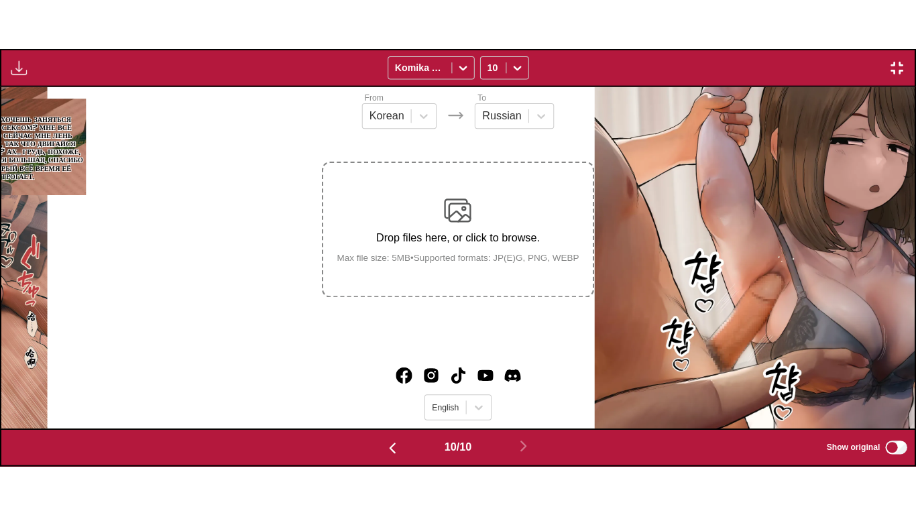
scroll to position [0, 8216]
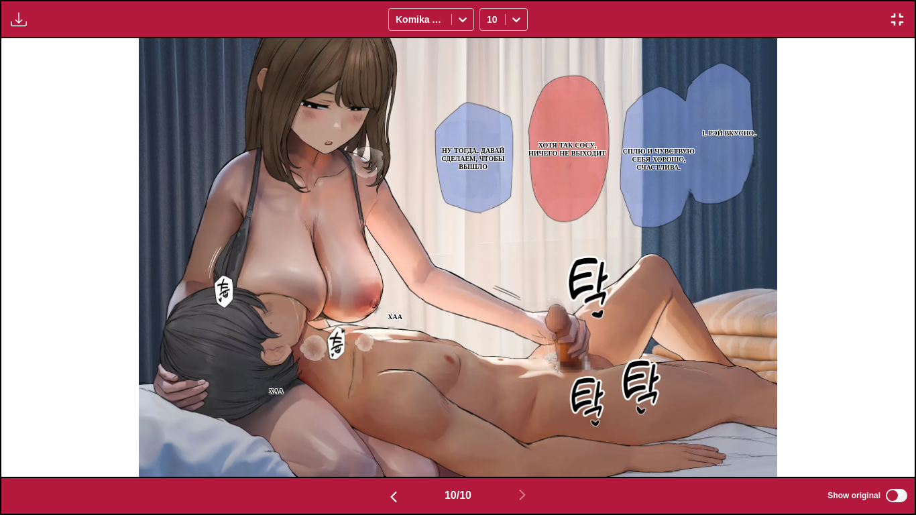
click at [727, 129] on p "Чууп.. Рэй вкусно..." at bounding box center [720, 131] width 77 height 13
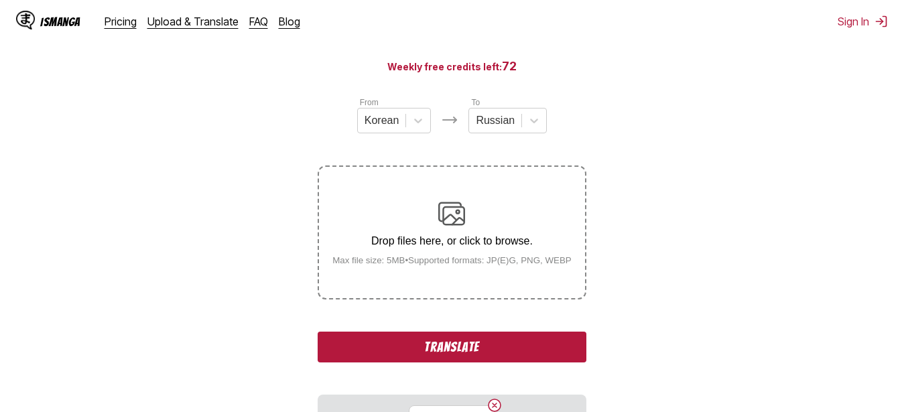
scroll to position [146, 0]
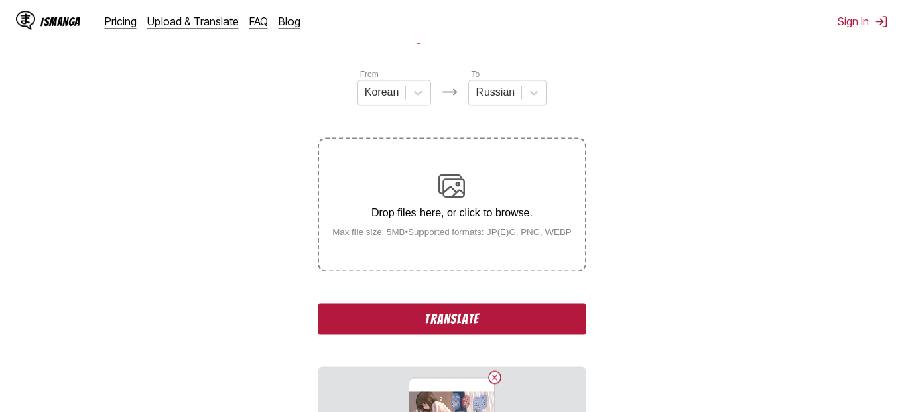
click at [469, 313] on button "Translate" at bounding box center [452, 319] width 268 height 31
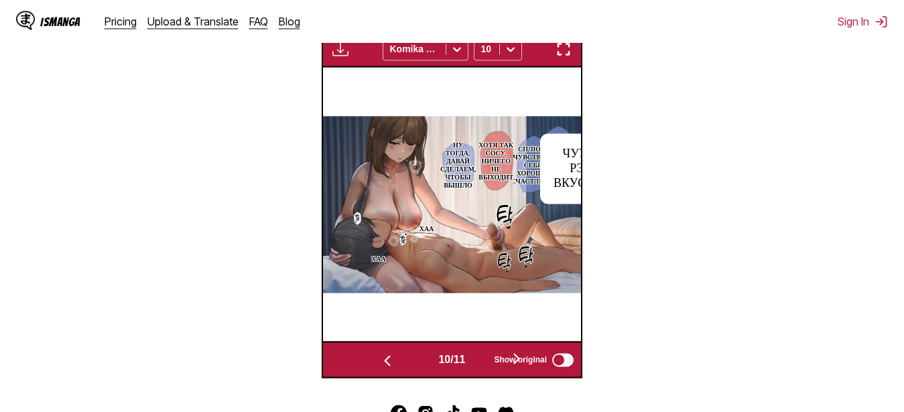
scroll to position [0, 2582]
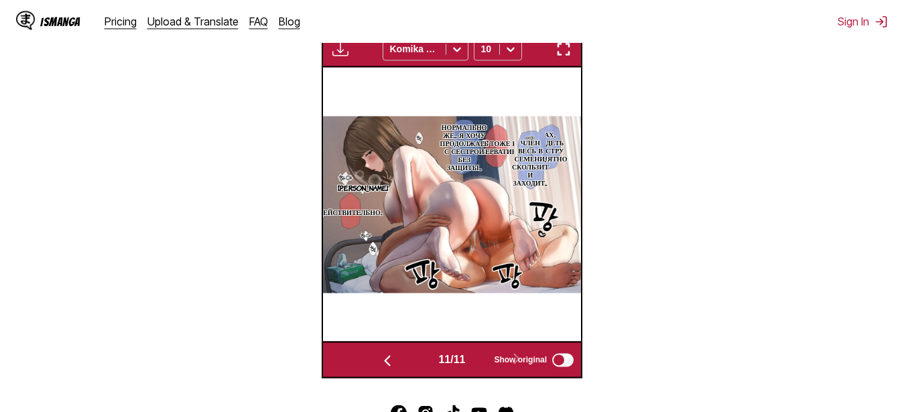
click at [562, 54] on img "button" at bounding box center [564, 49] width 16 height 16
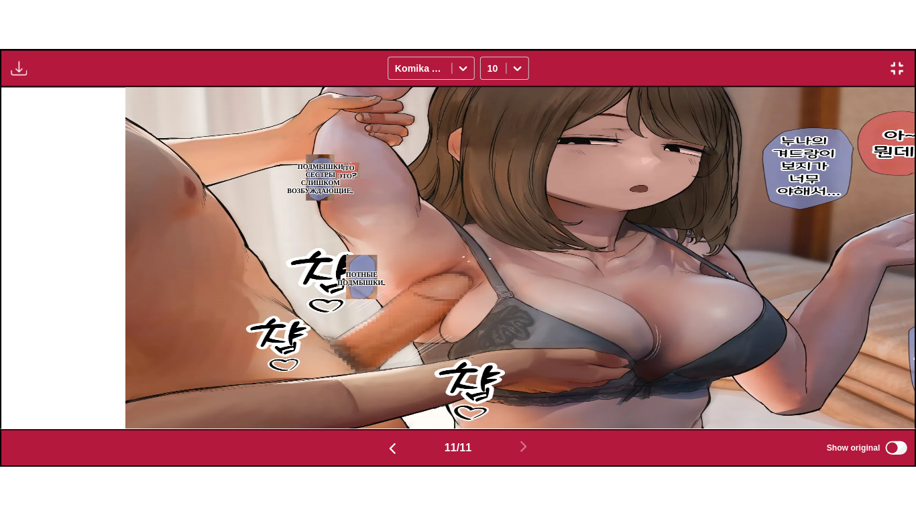
scroll to position [0, 9129]
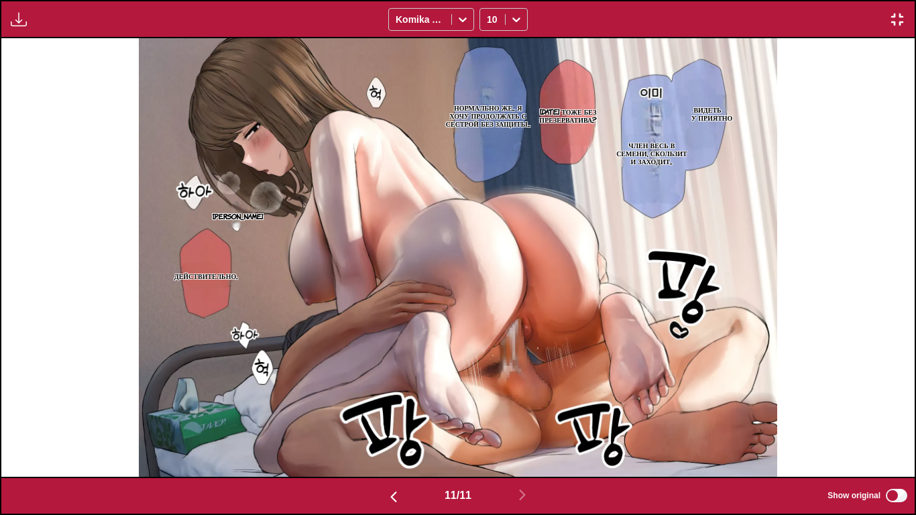
click at [715, 112] on p "Ах.. видеть сестру приятно" at bounding box center [700, 113] width 69 height 21
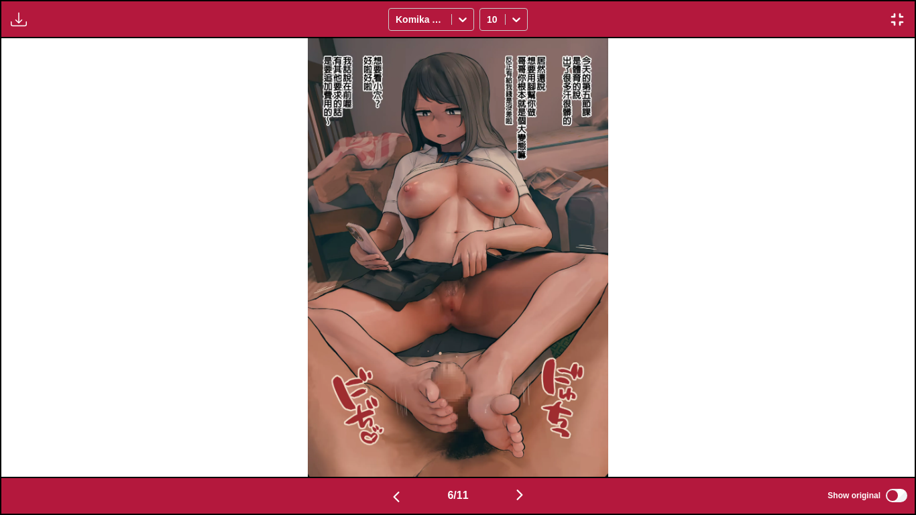
scroll to position [0, 3652]
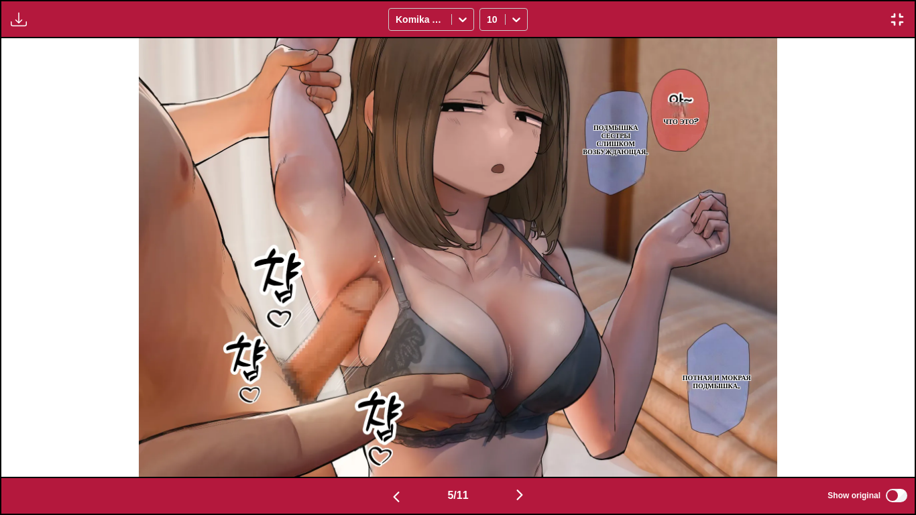
click at [814, 221] on div "Что это? Подмышка сестры слишком возбуждающая... Потная и мокрая подмышка..." at bounding box center [457, 257] width 913 height 438
click at [897, 21] on img "button" at bounding box center [897, 19] width 16 height 16
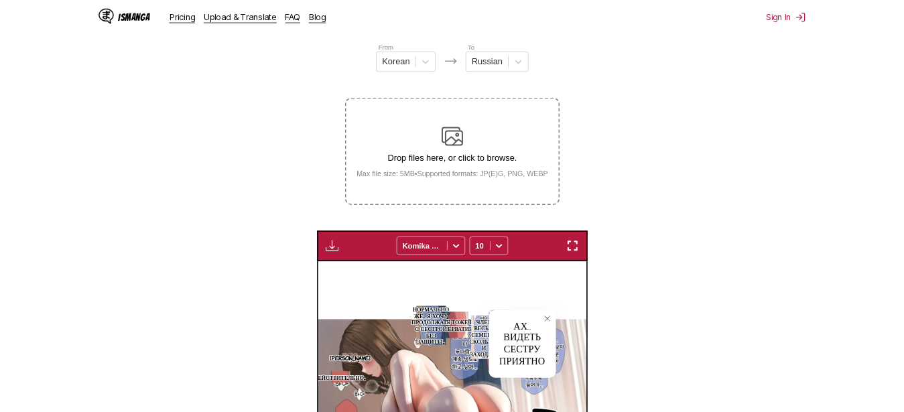
scroll to position [0, 1033]
